Goal: Task Accomplishment & Management: Use online tool/utility

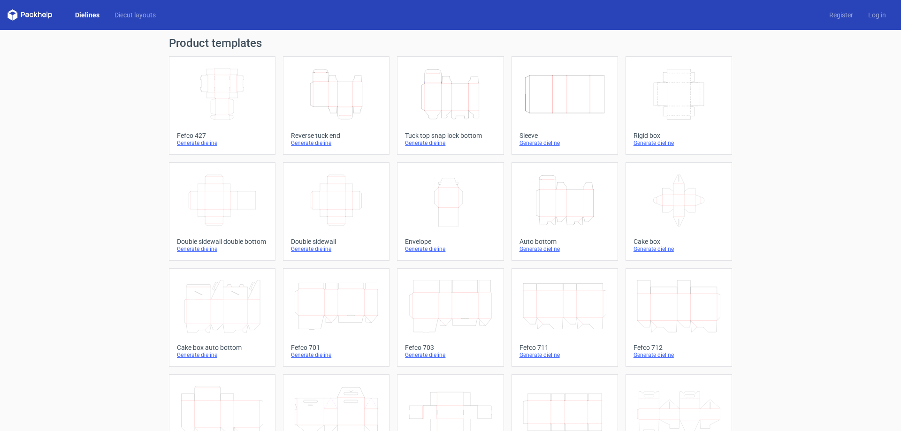
click at [446, 115] on icon "Height Depth Width" at bounding box center [450, 94] width 83 height 53
click at [353, 103] on icon "Height Depth Width" at bounding box center [336, 94] width 83 height 53
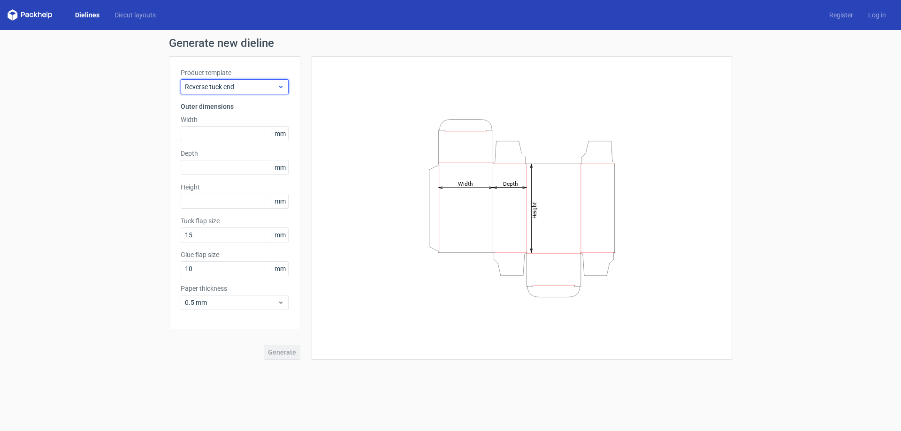
click at [218, 84] on span "Reverse tuck end" at bounding box center [231, 86] width 92 height 9
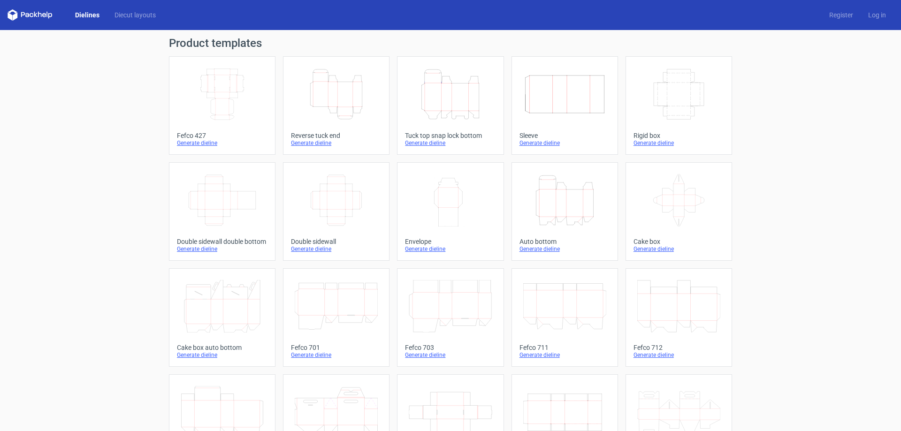
click at [339, 130] on link "Height Depth Width Reverse tuck end Generate dieline" at bounding box center [336, 105] width 107 height 99
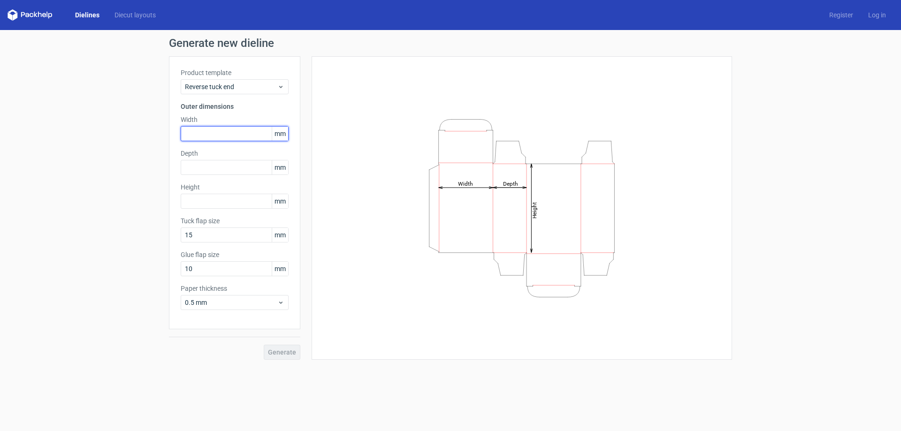
click at [207, 127] on input "text" at bounding box center [235, 133] width 108 height 15
type input "114"
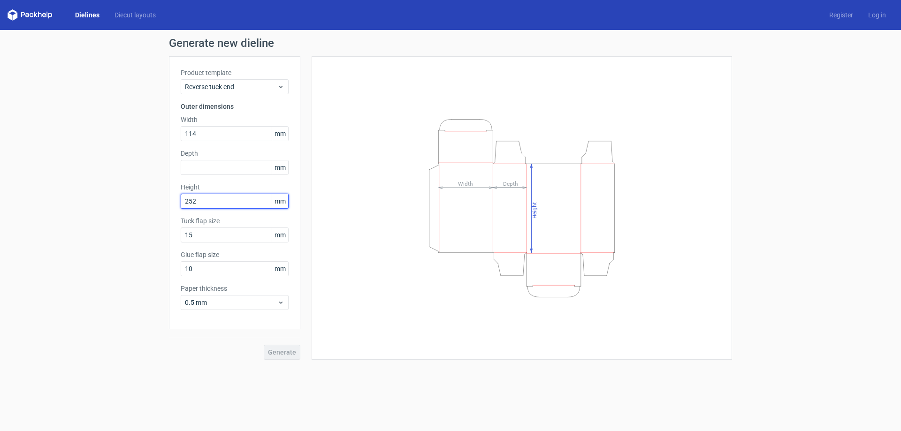
type input "252"
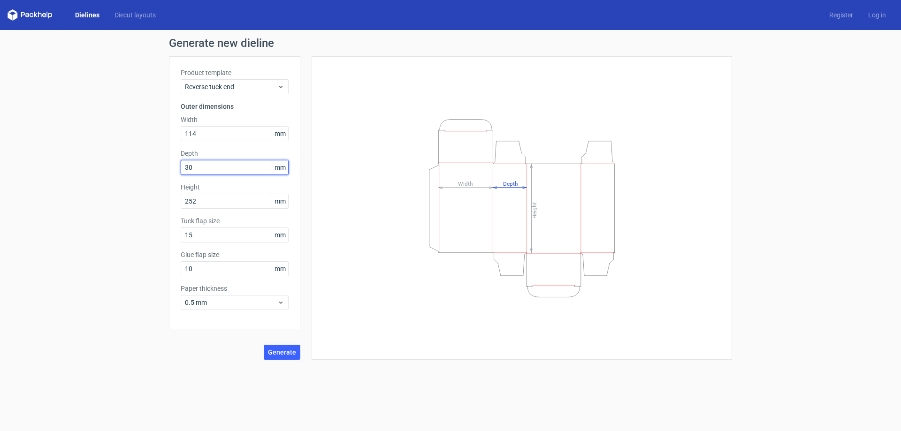
type input "30"
type input "1"
type input "15"
click at [290, 356] on span "Generate" at bounding box center [282, 352] width 28 height 7
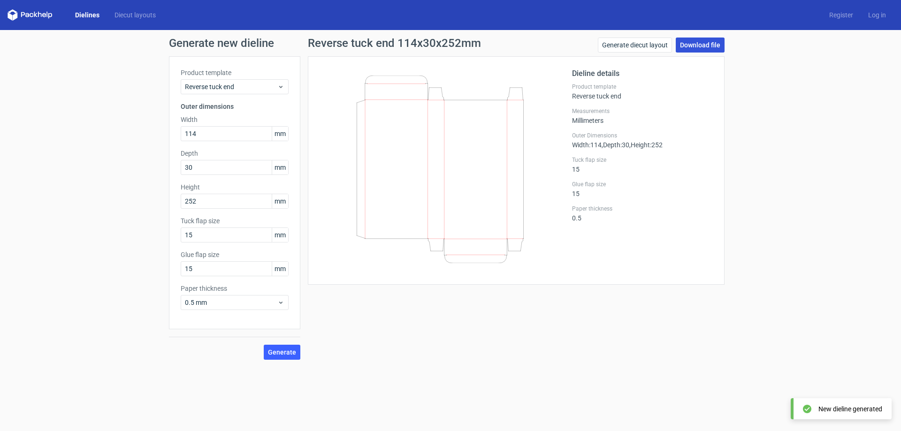
click at [699, 42] on link "Download file" at bounding box center [700, 45] width 49 height 15
